Goal: Book appointment/travel/reservation

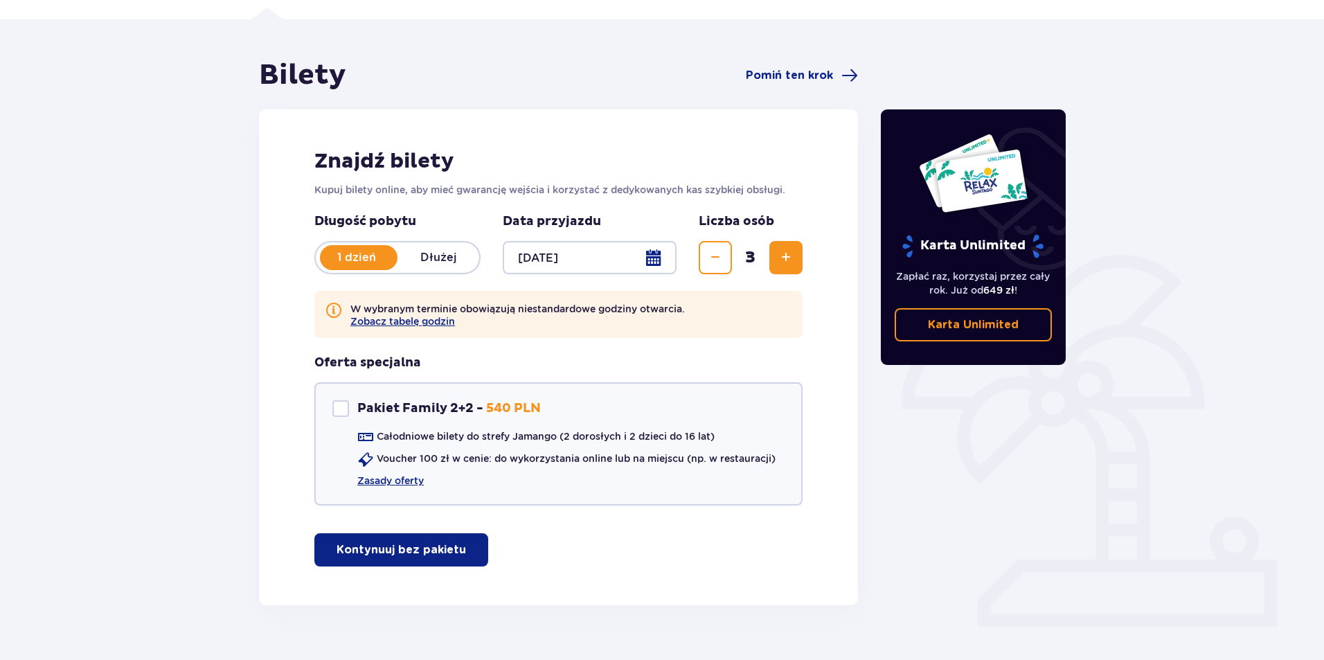
scroll to position [117, 0]
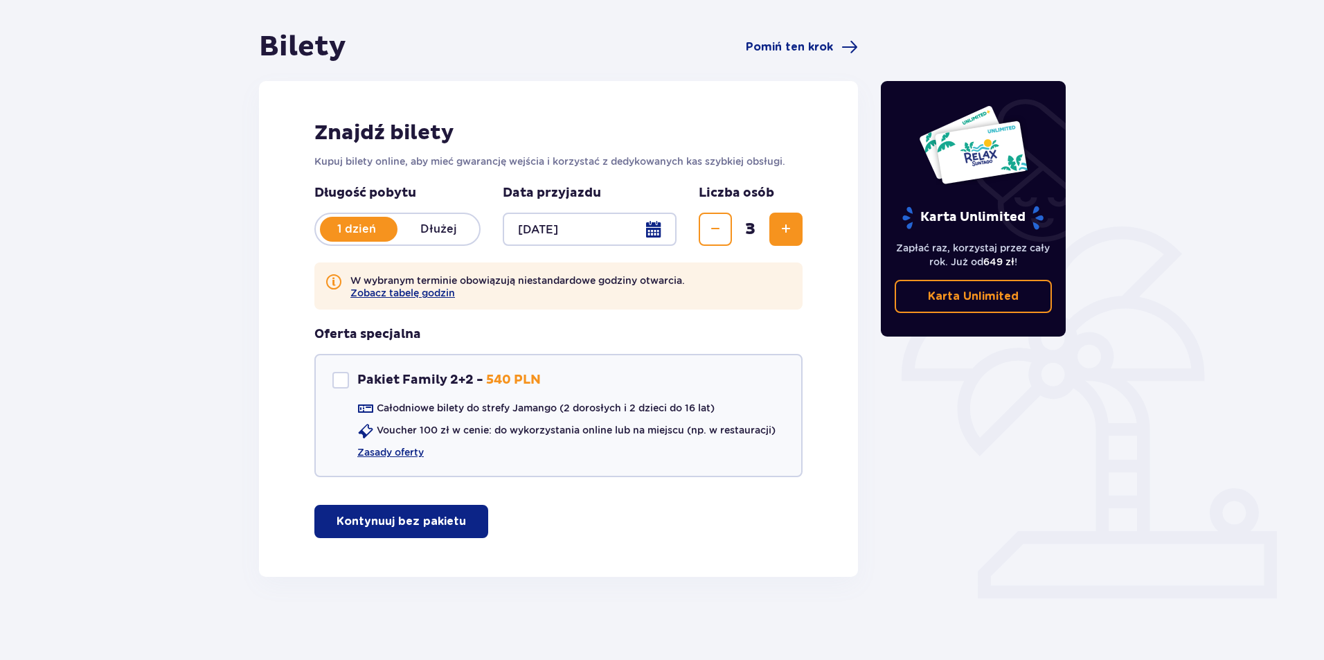
click at [411, 519] on p "Kontynuuj bez pakietu" at bounding box center [400, 521] width 129 height 15
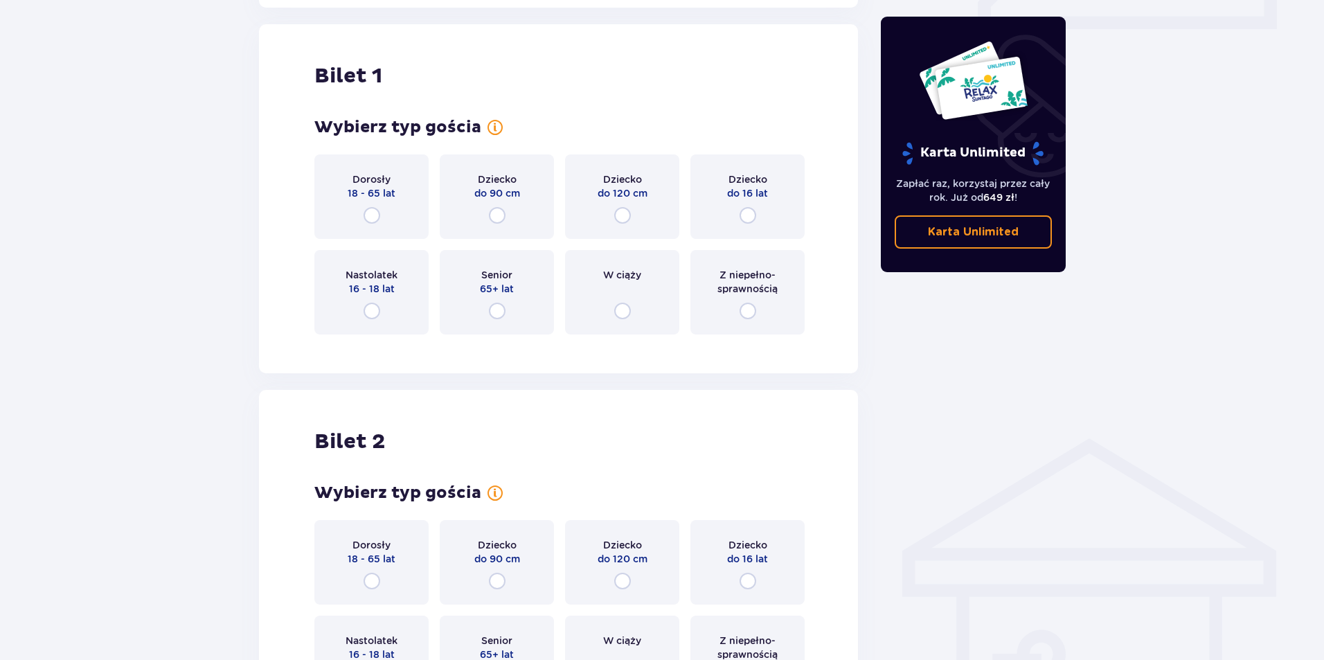
scroll to position [694, 0]
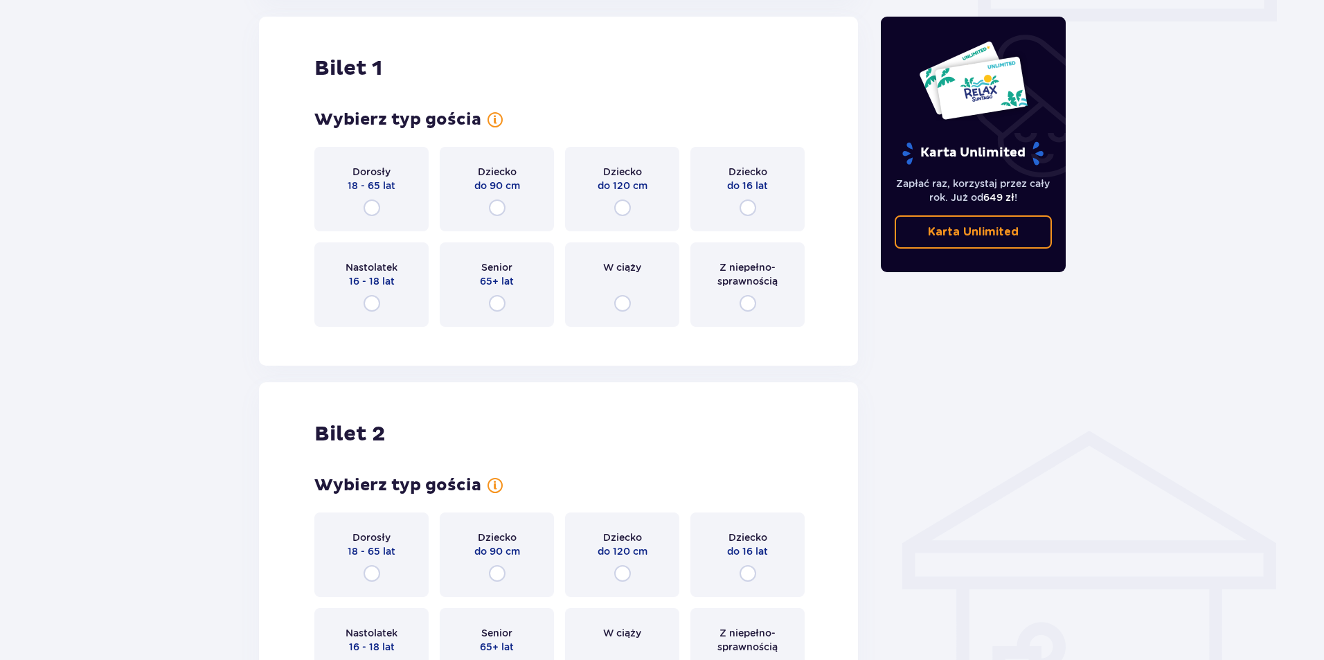
click at [369, 210] on input "radio" at bounding box center [371, 207] width 17 height 17
radio input "true"
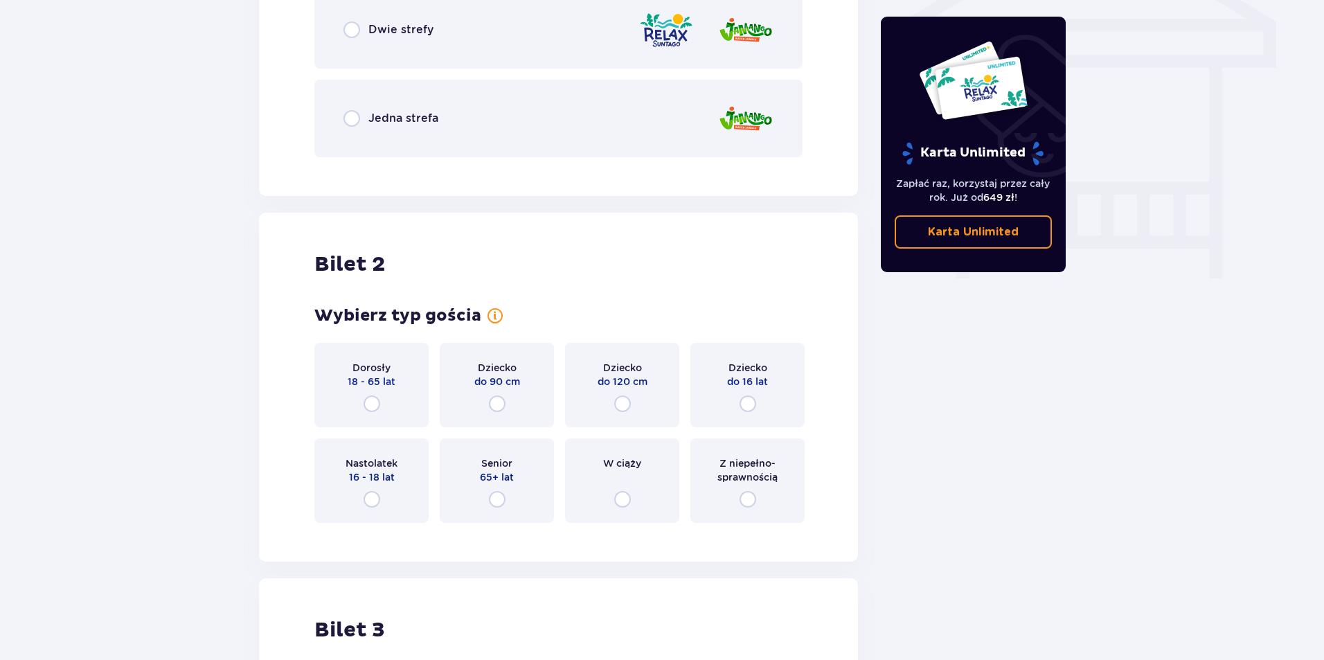
scroll to position [1239, 0]
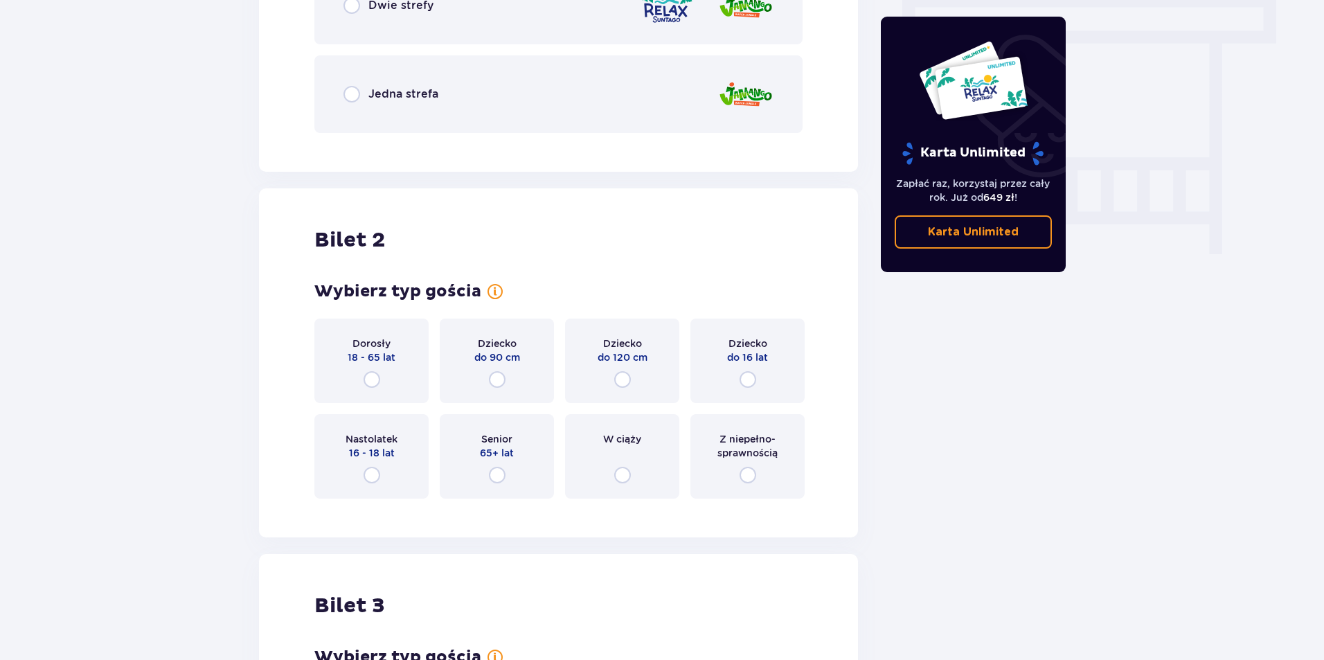
click at [370, 380] on input "radio" at bounding box center [371, 379] width 17 height 17
radio input "true"
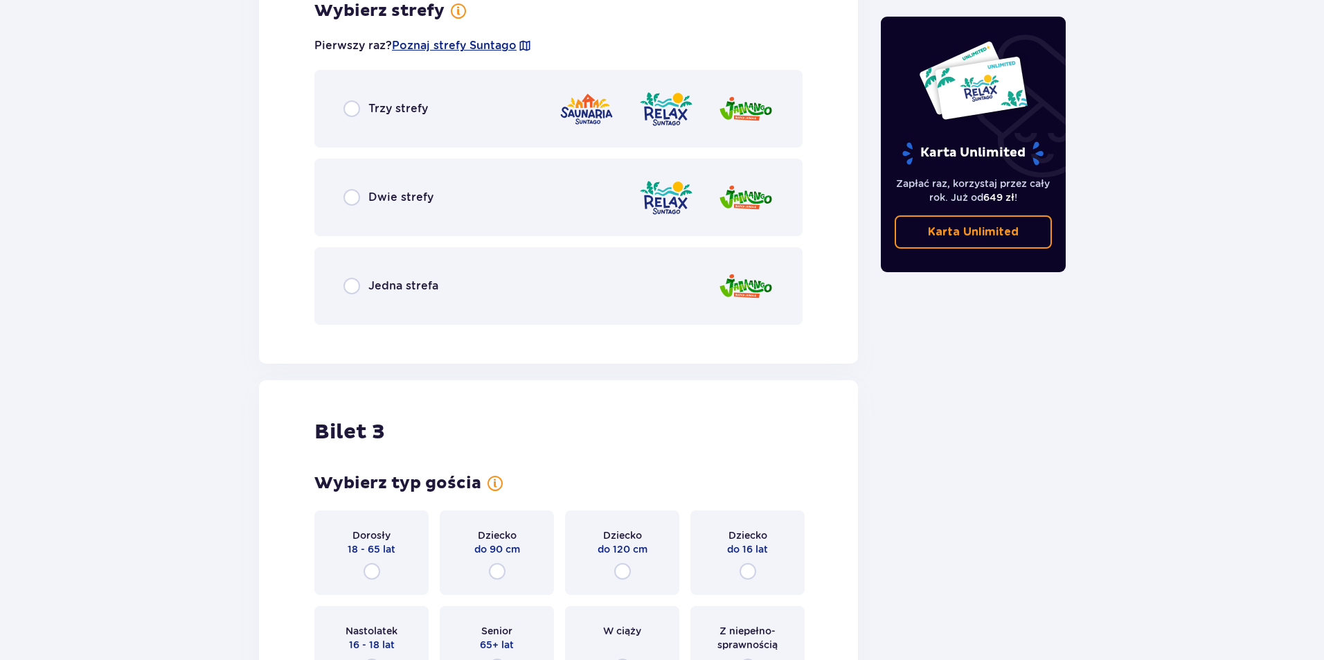
scroll to position [1903, 0]
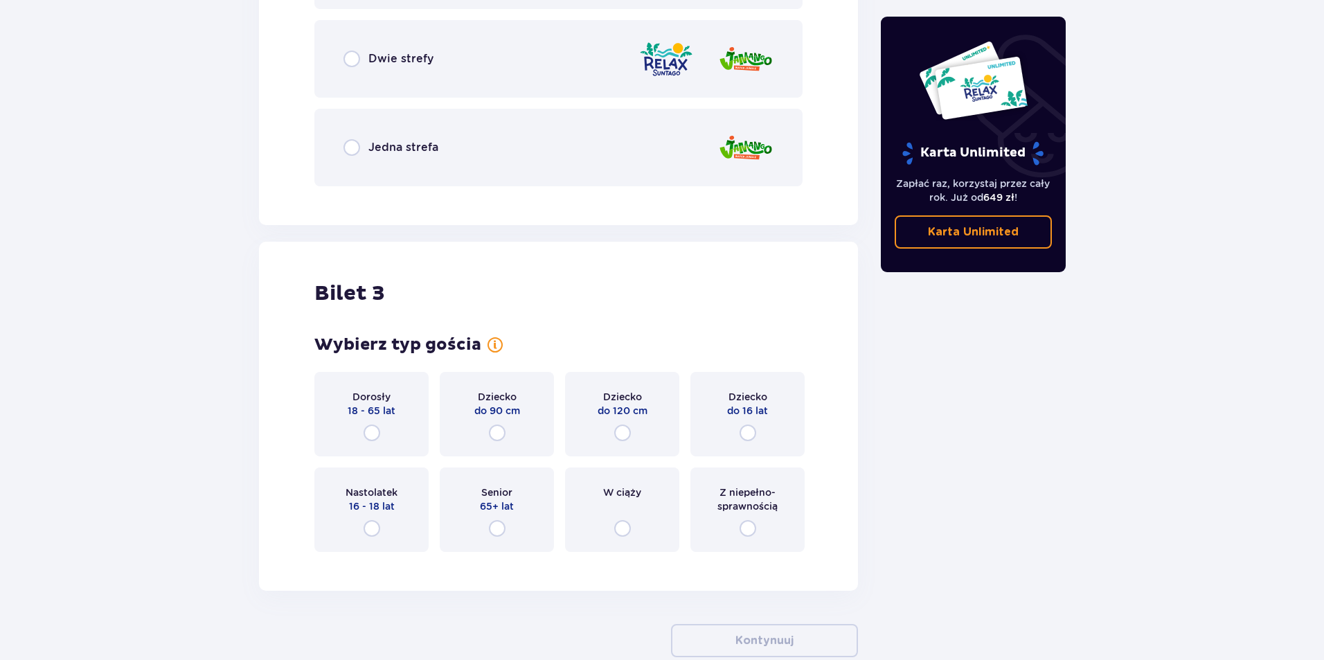
click at [745, 435] on input "radio" at bounding box center [747, 432] width 17 height 17
radio input "true"
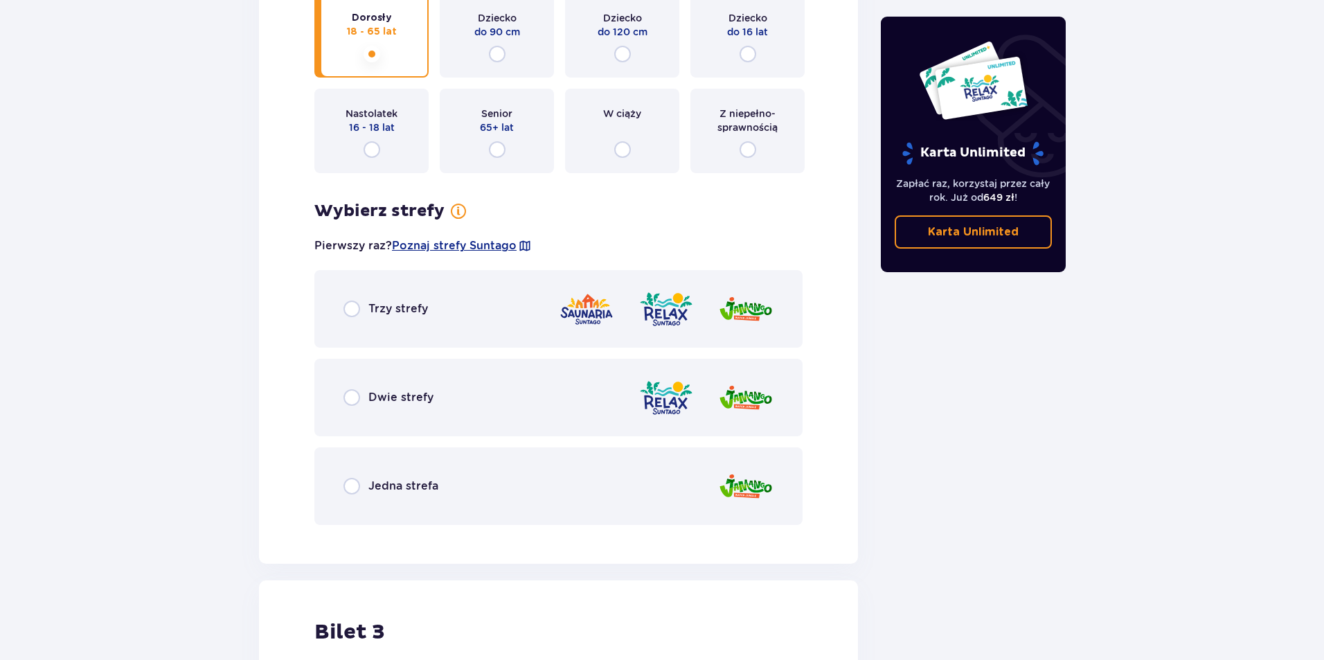
scroll to position [1396, 0]
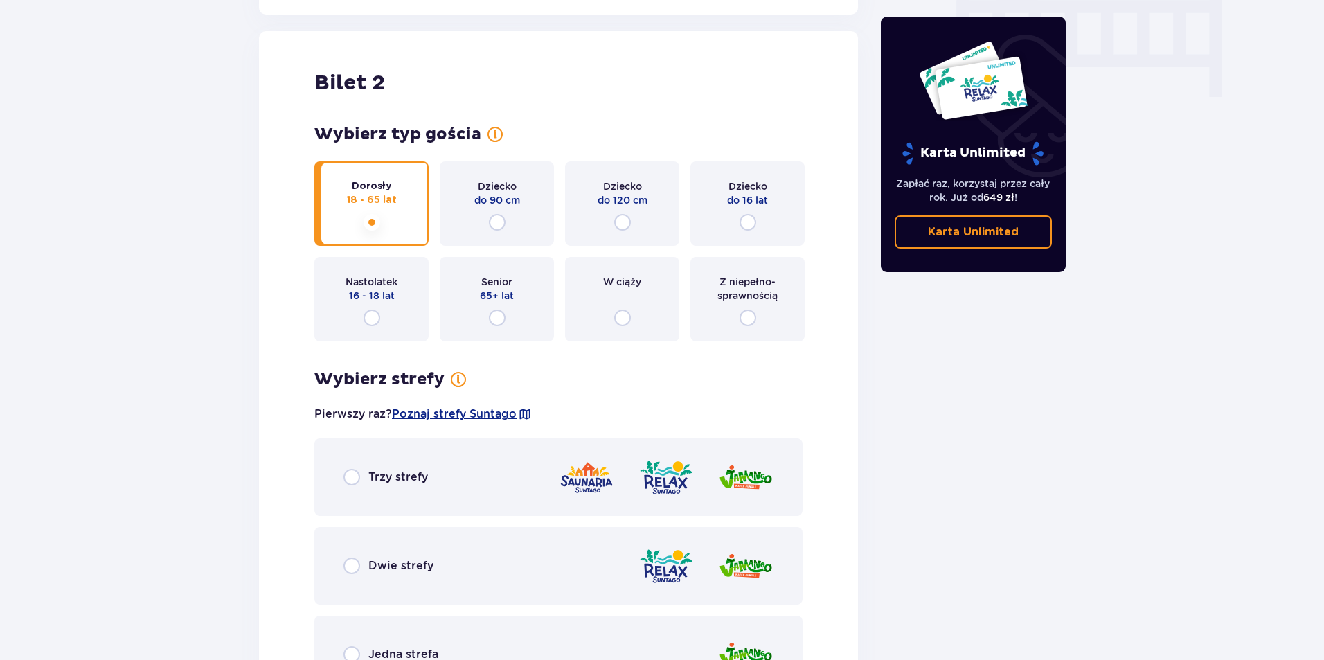
click at [348, 561] on input "radio" at bounding box center [351, 565] width 17 height 17
radio input "true"
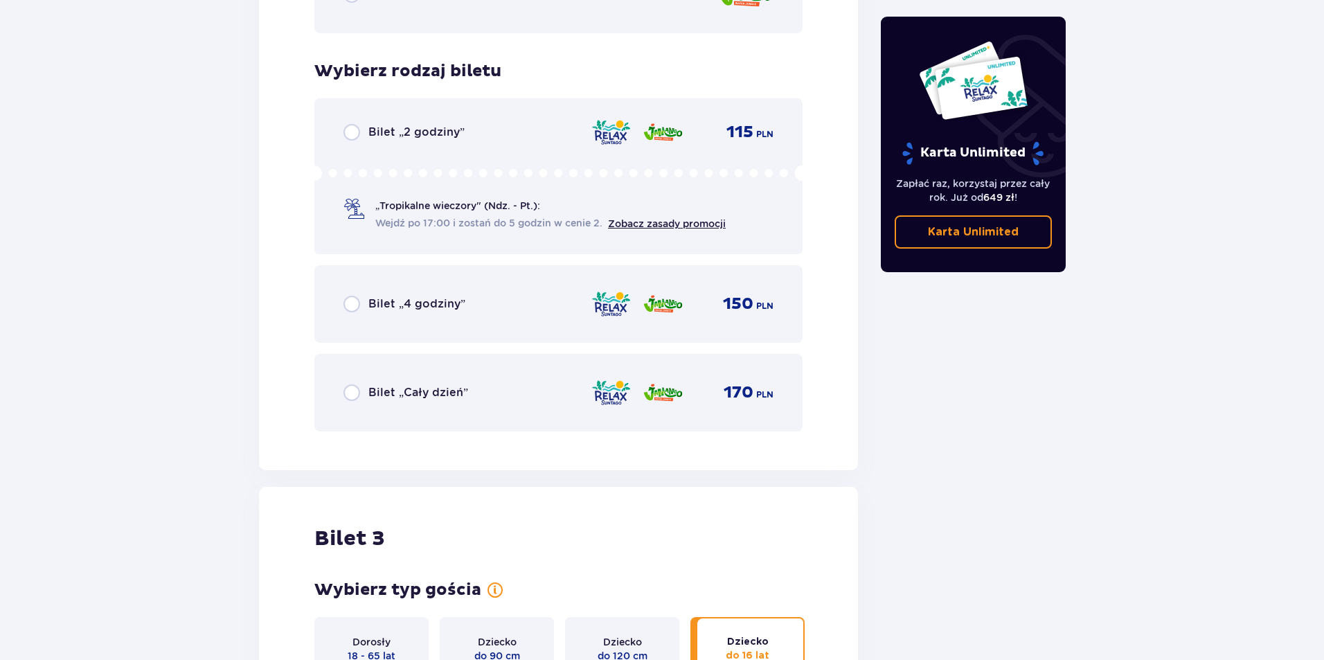
scroll to position [2031, 0]
